Goal: Information Seeking & Learning: Learn about a topic

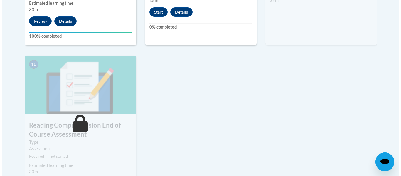
scroll to position [578, 0]
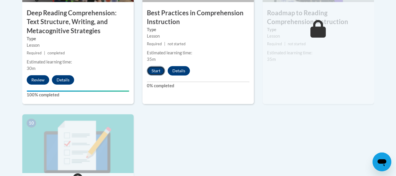
click at [152, 72] on button "Start" at bounding box center [156, 70] width 18 height 9
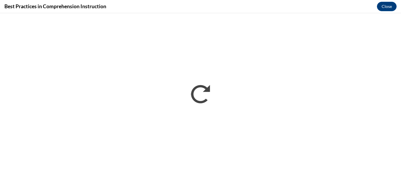
scroll to position [0, 0]
